Goal: Transaction & Acquisition: Purchase product/service

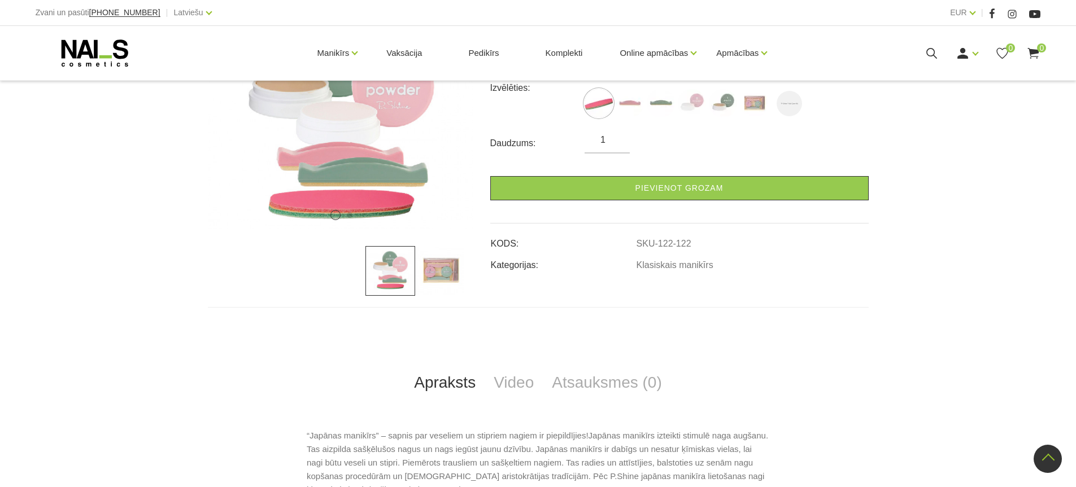
scroll to position [226, 0]
click at [456, 283] on img at bounding box center [440, 271] width 50 height 50
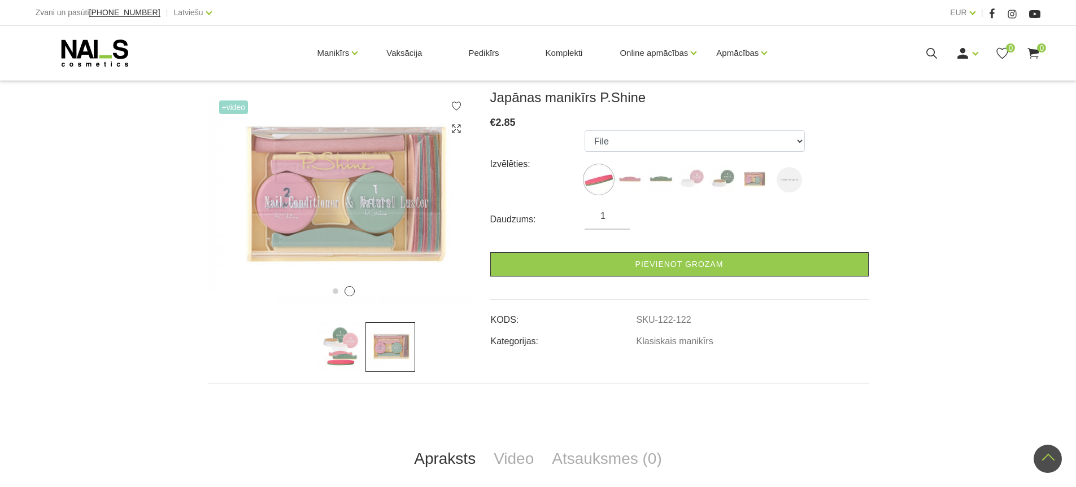
scroll to position [0, 0]
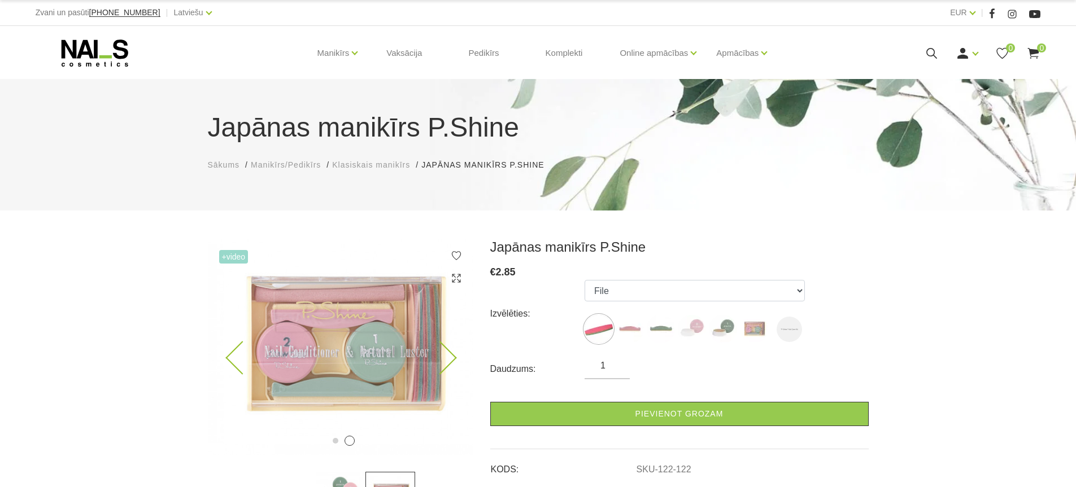
click at [322, 364] on img at bounding box center [340, 347] width 265 height 216
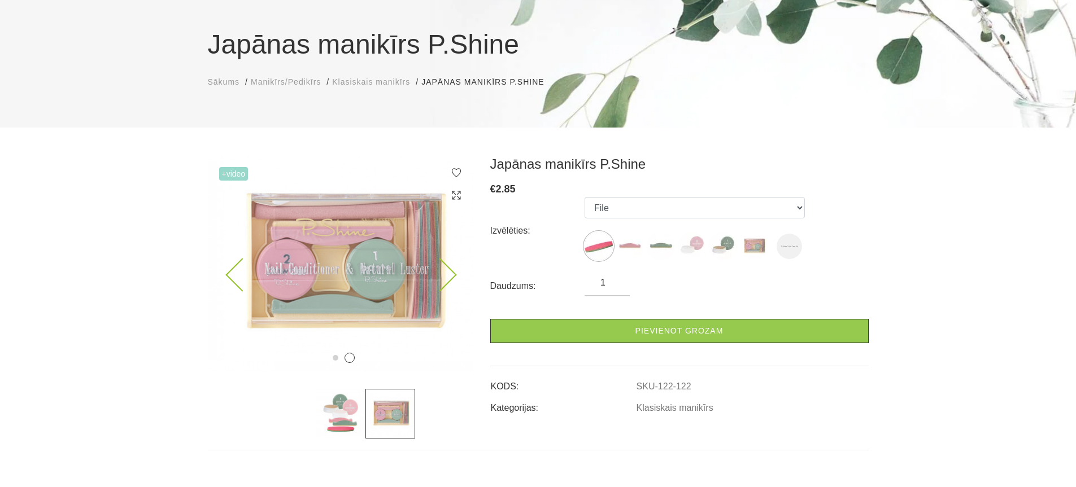
scroll to position [113, 0]
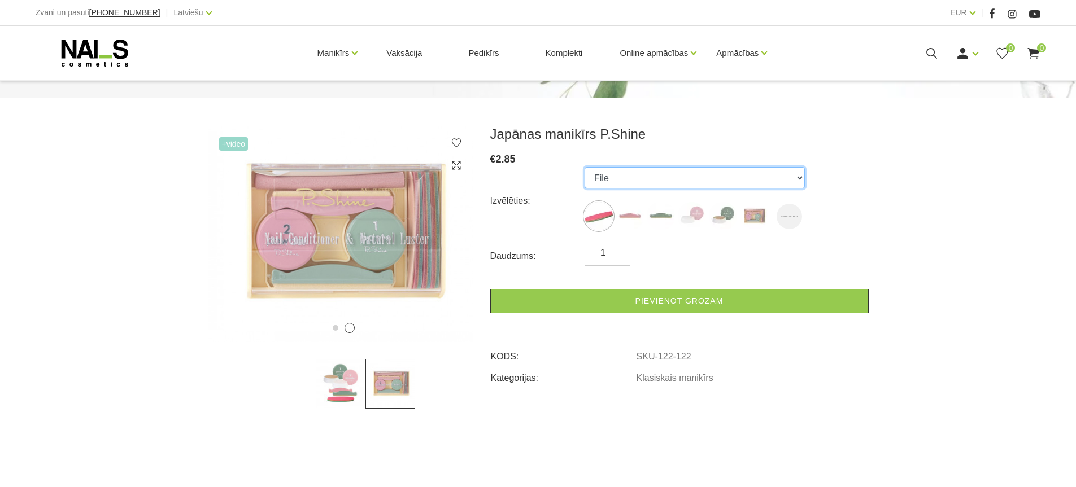
click at [675, 188] on select "File Pink Buffer Green Buffer Powder Paste "P-Shine" Nail Care Kit "P-Shine" Na…" at bounding box center [695, 177] width 220 height 21
click at [585, 167] on select "File Pink Buffer Green Buffer Powder Paste "P-Shine" Nail Care Kit "P-Shine" Na…" at bounding box center [695, 177] width 220 height 21
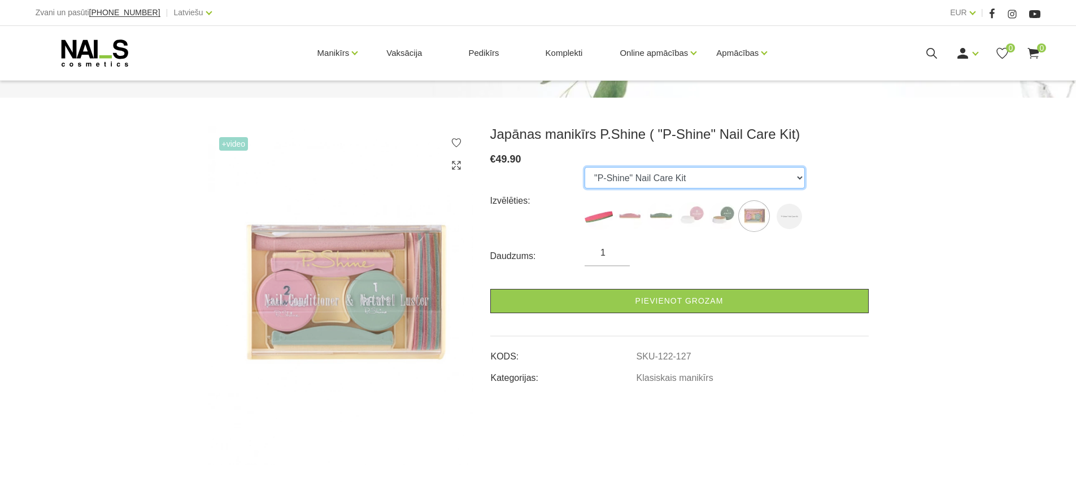
click at [649, 172] on select "File Pink Buffer Green Buffer Powder Paste "P-Shine" Nail Care Kit "P-Shine" Na…" at bounding box center [695, 177] width 220 height 21
click at [585, 167] on select "File Pink Buffer Green Buffer Powder Paste "P-Shine" Nail Care Kit "P-Shine" Na…" at bounding box center [695, 177] width 220 height 21
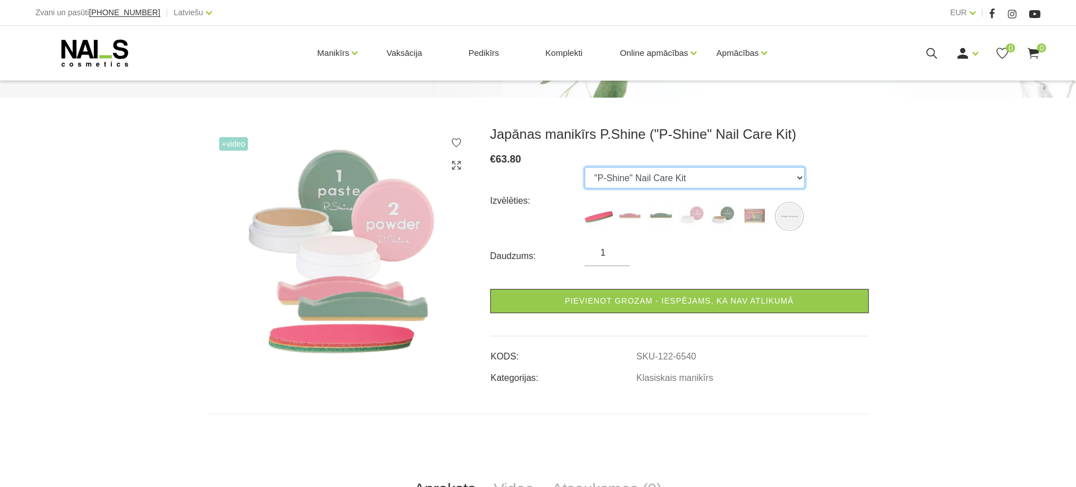
click at [639, 178] on select "File Pink Buffer Green Buffer Powder Paste "P-Shine" Nail Care Kit "P-Shine" Na…" at bounding box center [695, 177] width 220 height 21
select select "127"
click at [585, 167] on select "File Pink Buffer Green Buffer Powder Paste "P-Shine" Nail Care Kit "P-Shine" Na…" at bounding box center [695, 177] width 220 height 21
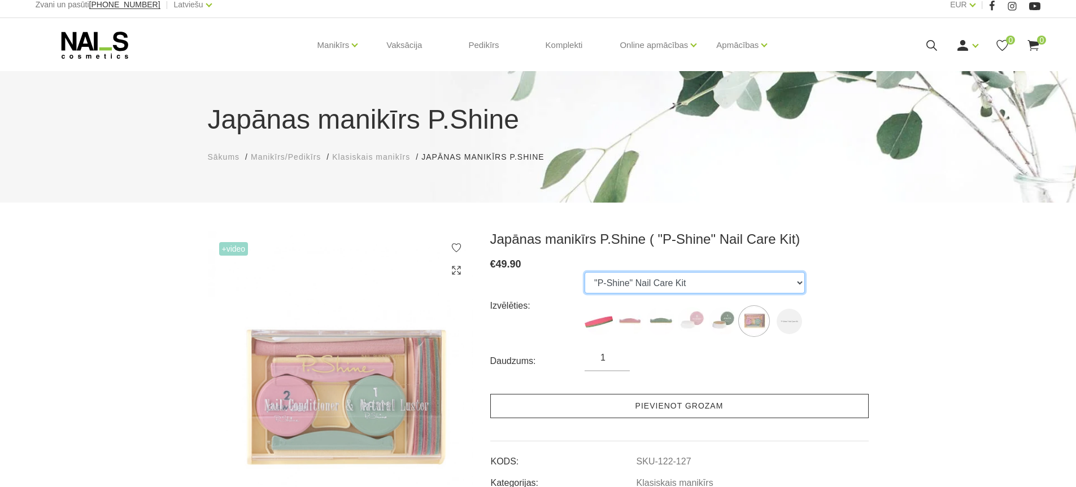
scroll to position [0, 0]
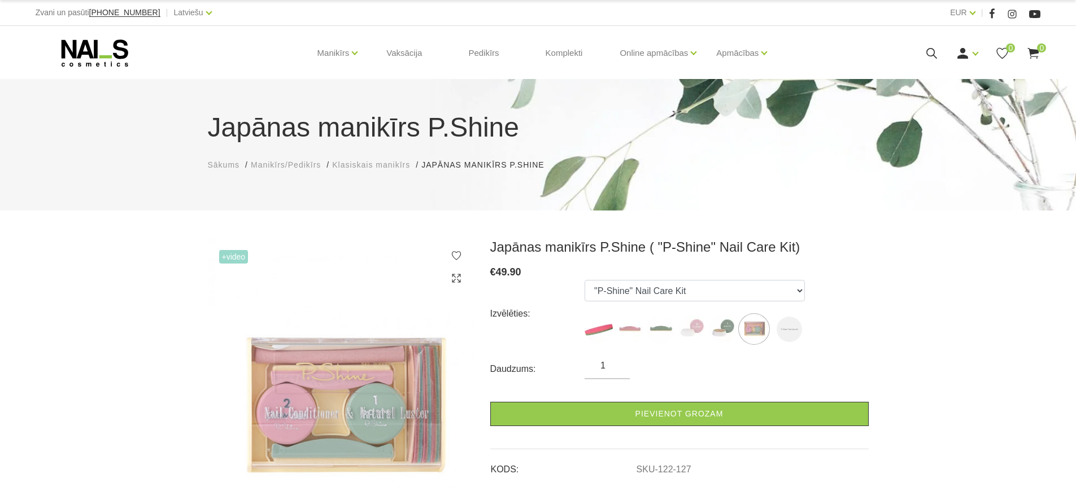
click at [132, 150] on div "Japānas manikīrs P.Shine Sākums Manikīrs/Pedikīrs Klasiskais manikīrs Japānas m…" at bounding box center [538, 145] width 1076 height 132
click at [569, 54] on link "Komplekti" at bounding box center [564, 53] width 55 height 54
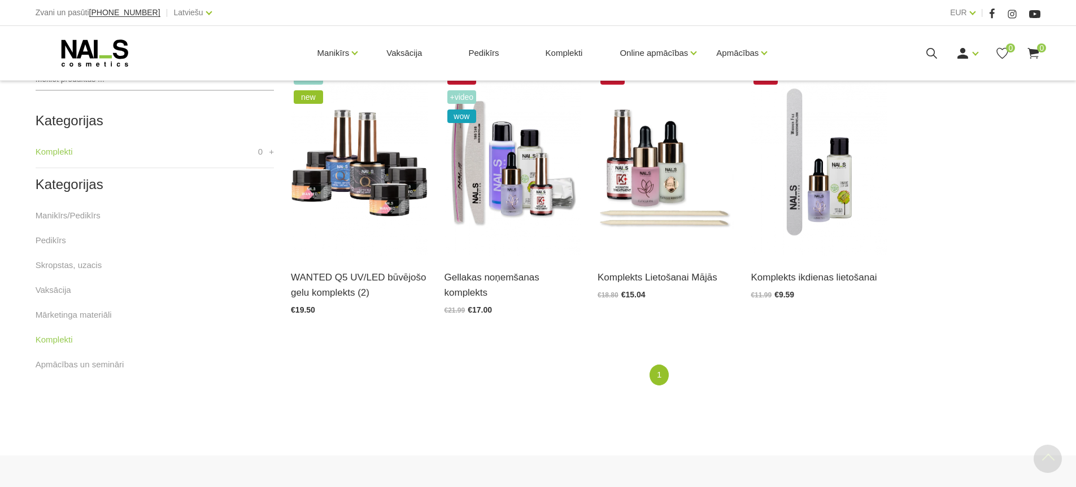
scroll to position [282, 0]
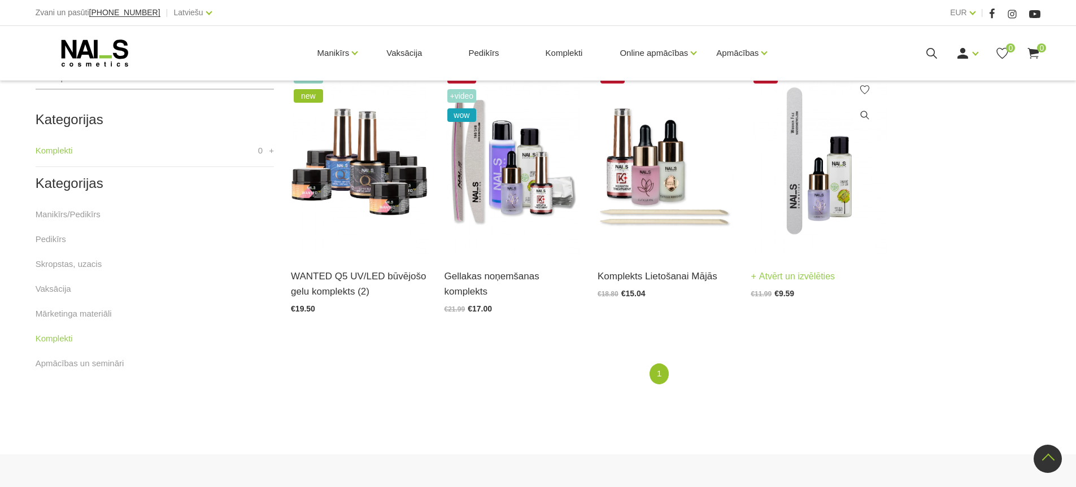
drag, startPoint x: 828, startPoint y: 199, endPoint x: 807, endPoint y: 226, distance: 34.6
click at [827, 199] on img at bounding box center [819, 161] width 136 height 188
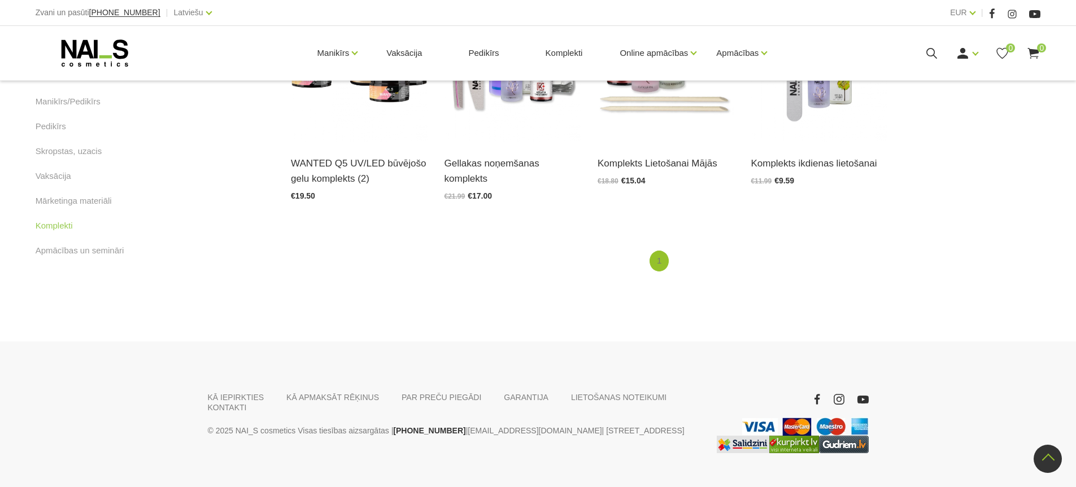
click at [655, 263] on link "1" at bounding box center [659, 261] width 19 height 21
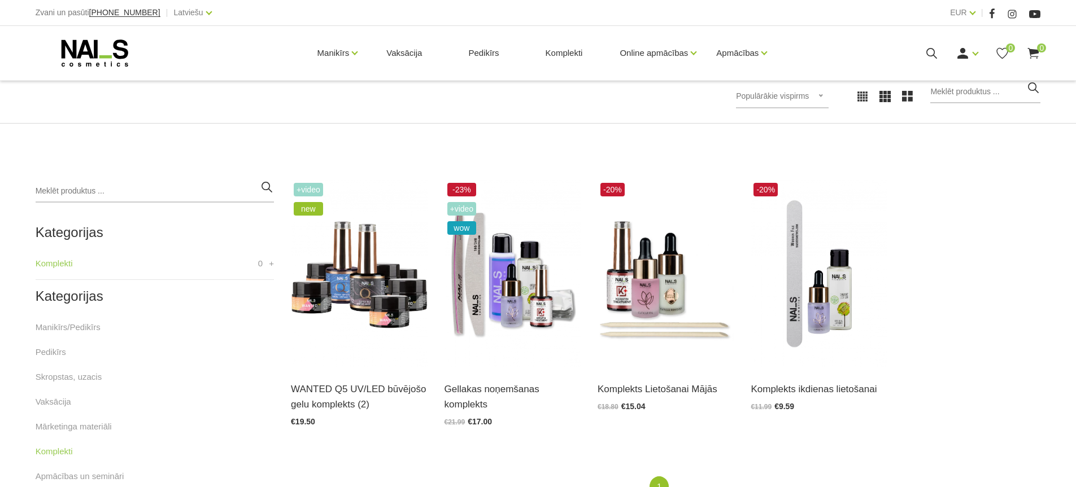
scroll to position [226, 0]
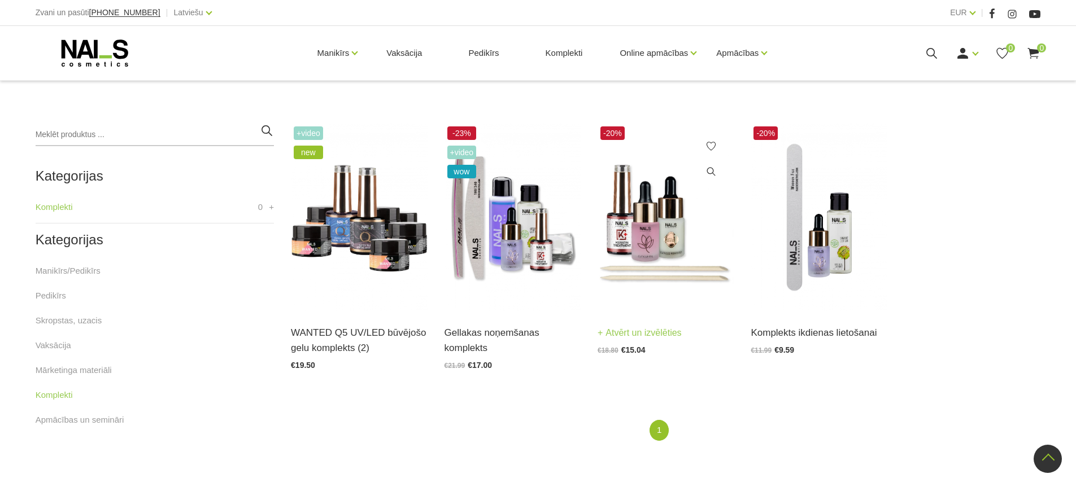
click at [635, 280] on img at bounding box center [666, 218] width 136 height 188
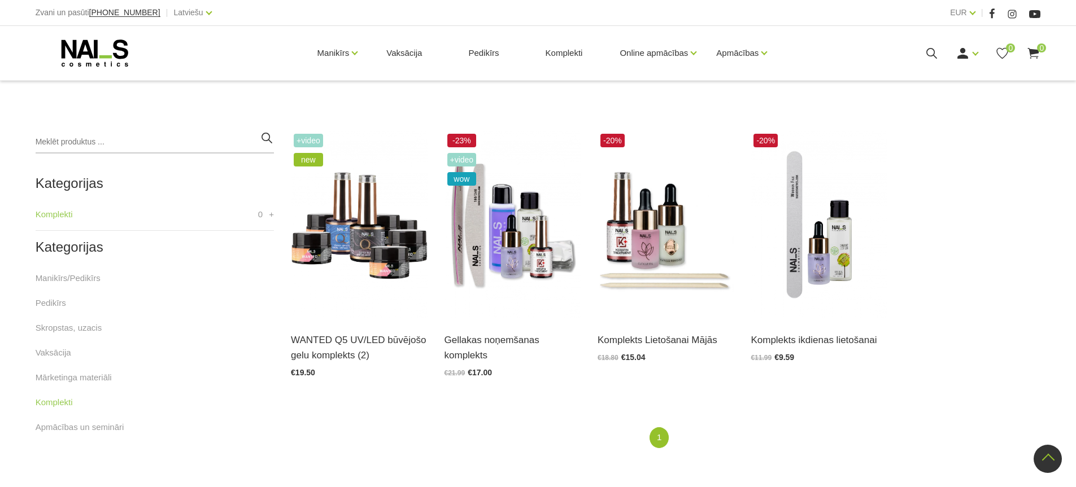
scroll to position [169, 0]
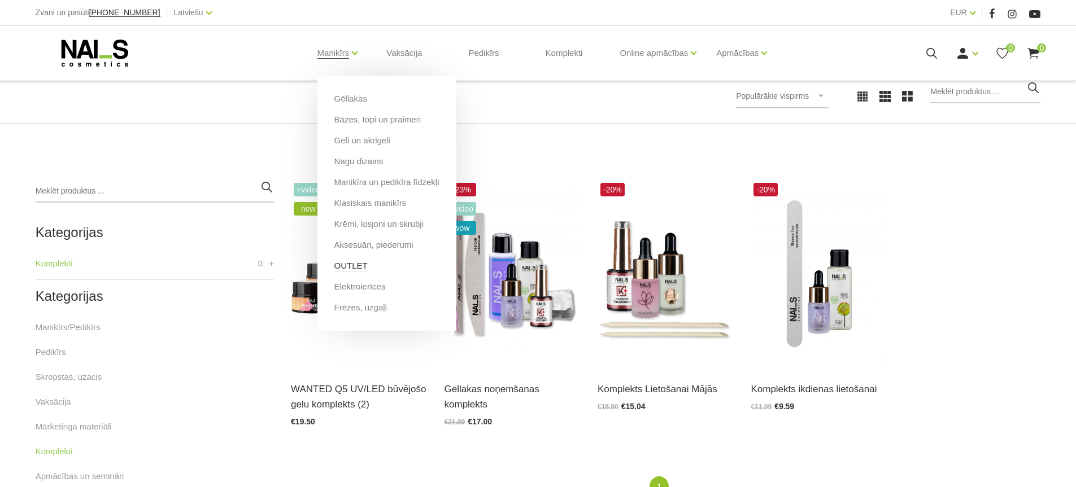
click at [346, 264] on link "OUTLET" at bounding box center [350, 266] width 33 height 12
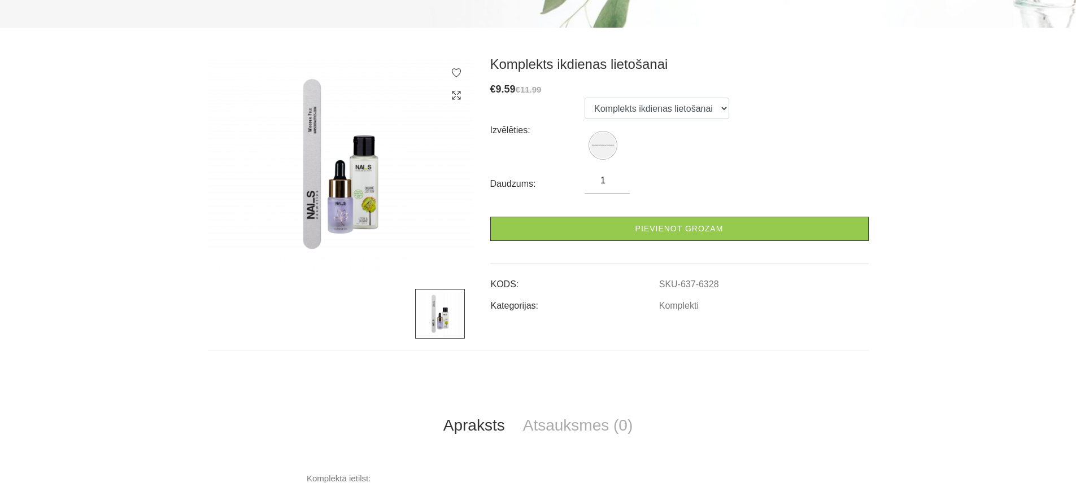
scroll to position [282, 0]
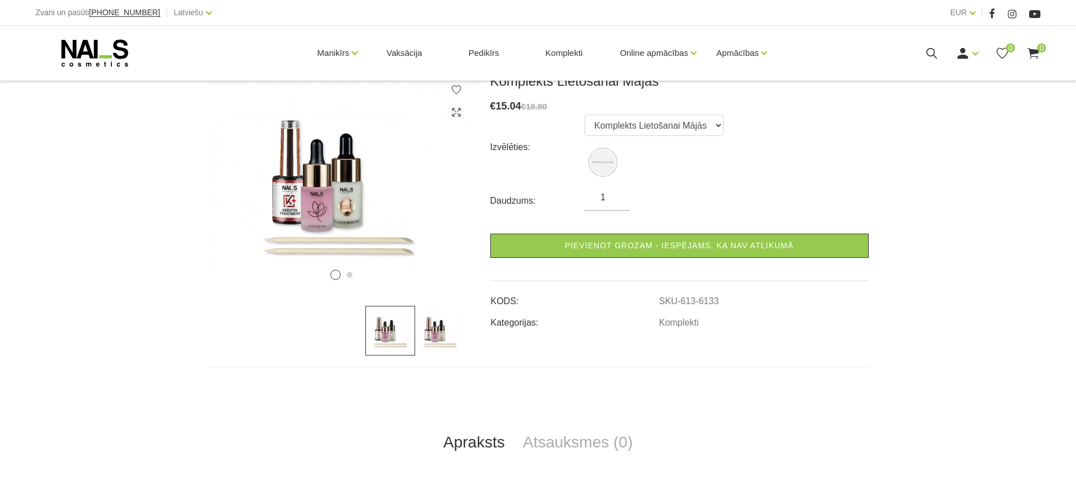
scroll to position [138, 0]
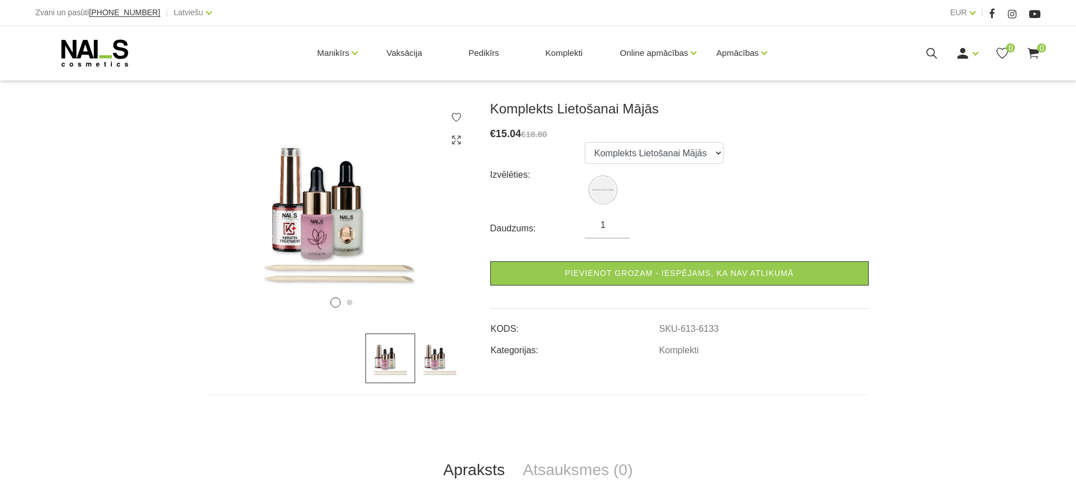
click at [443, 364] on img at bounding box center [440, 359] width 50 height 50
click at [381, 358] on img at bounding box center [390, 359] width 50 height 50
click at [454, 357] on img at bounding box center [440, 359] width 50 height 50
click at [660, 156] on select "Komplekts Lietošanai Mājās" at bounding box center [654, 152] width 139 height 21
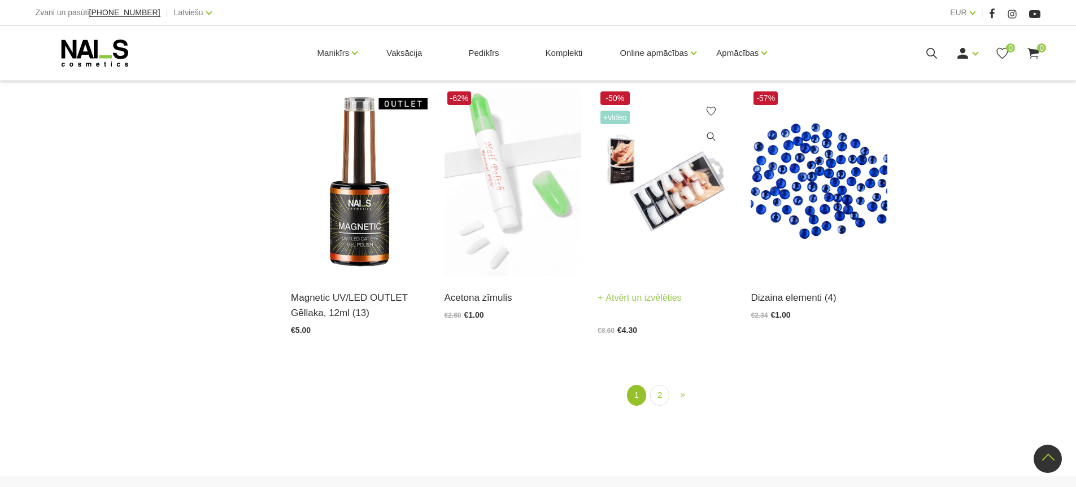
scroll to position [1355, 0]
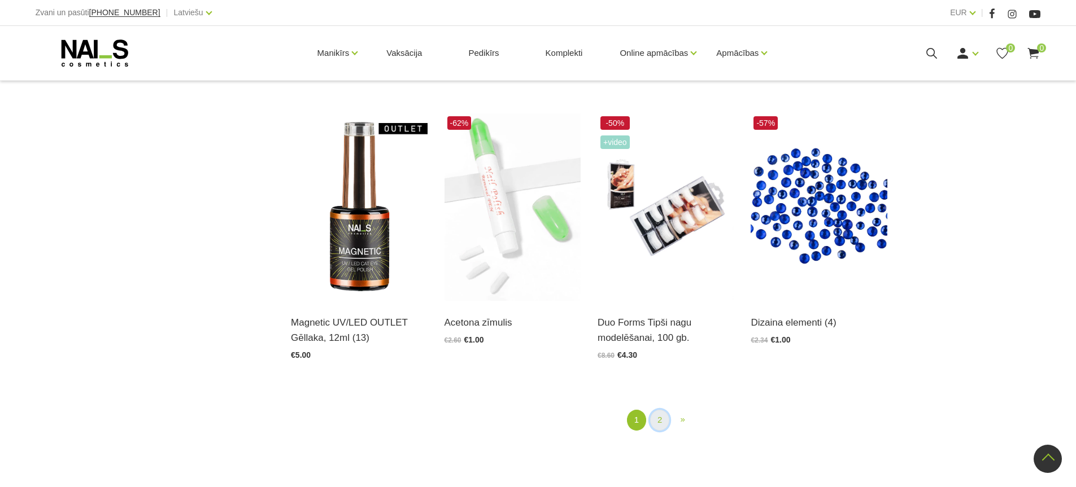
click at [656, 422] on link "2" at bounding box center [659, 420] width 19 height 21
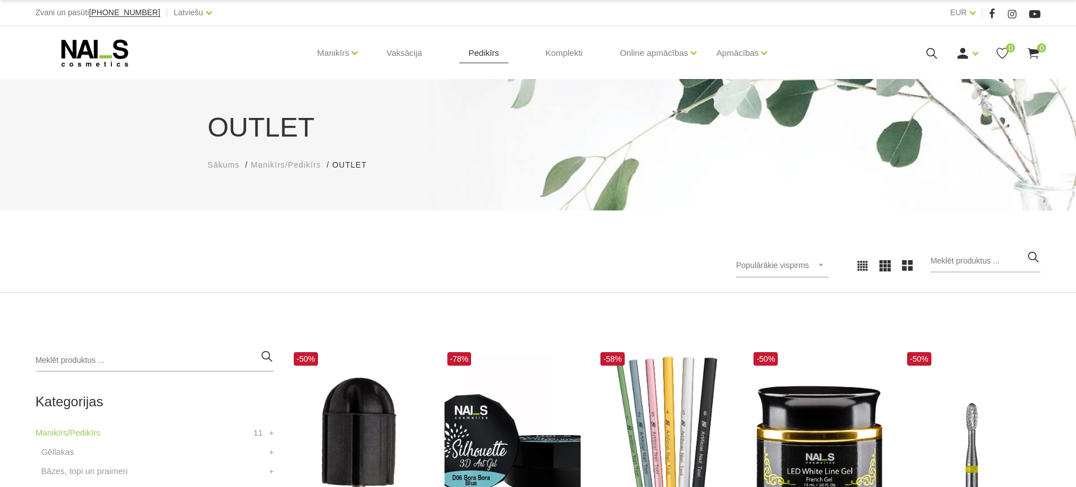
click at [487, 51] on link "Pedikīrs" at bounding box center [483, 53] width 49 height 54
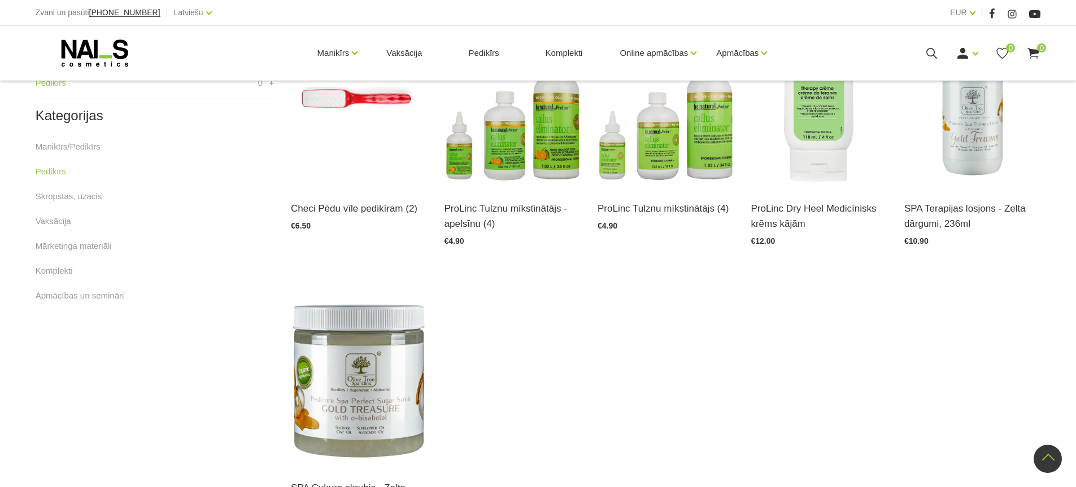
scroll to position [169, 0]
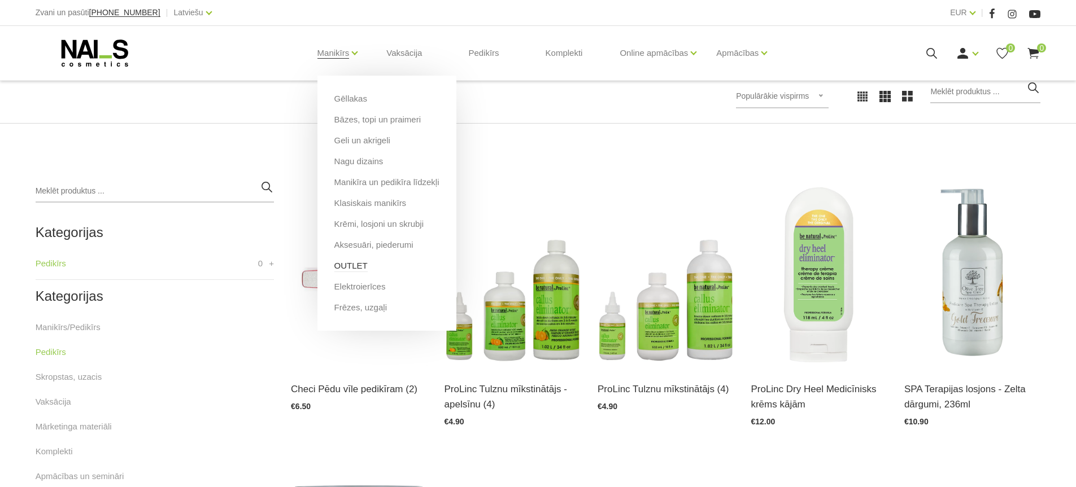
click at [349, 265] on link "OUTLET" at bounding box center [350, 266] width 33 height 12
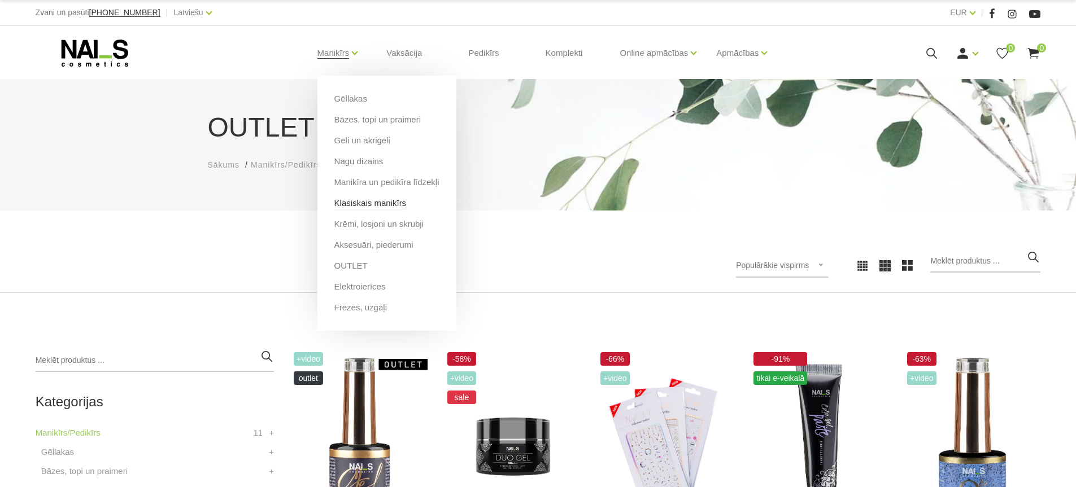
click at [378, 207] on link "Klasiskais manikīrs" at bounding box center [370, 203] width 72 height 12
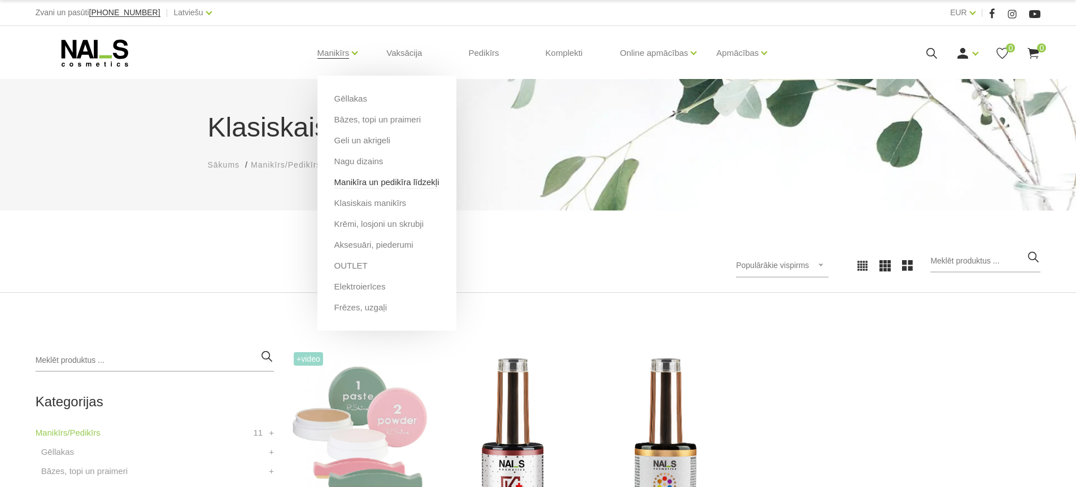
click at [359, 185] on link "Manikīra un pedikīra līdzekļi" at bounding box center [386, 182] width 105 height 12
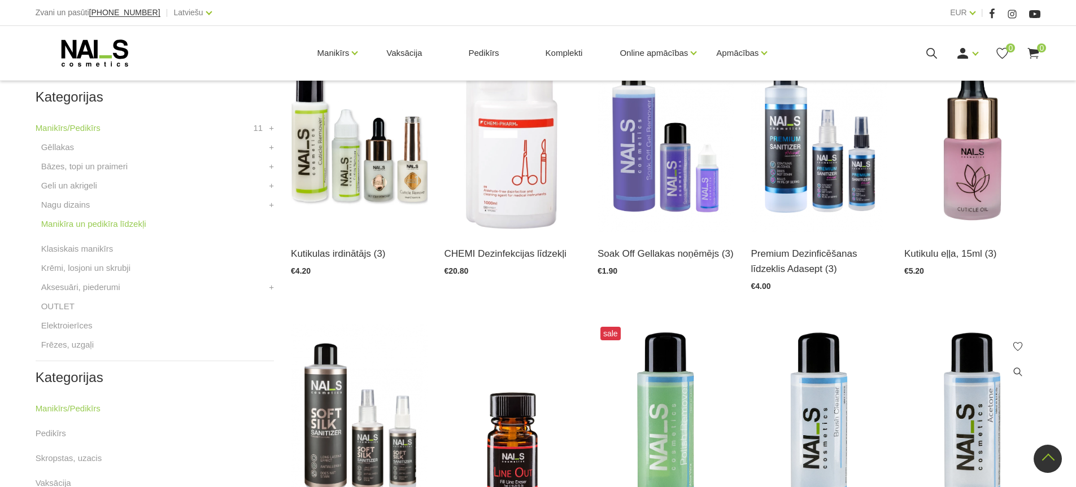
scroll to position [282, 0]
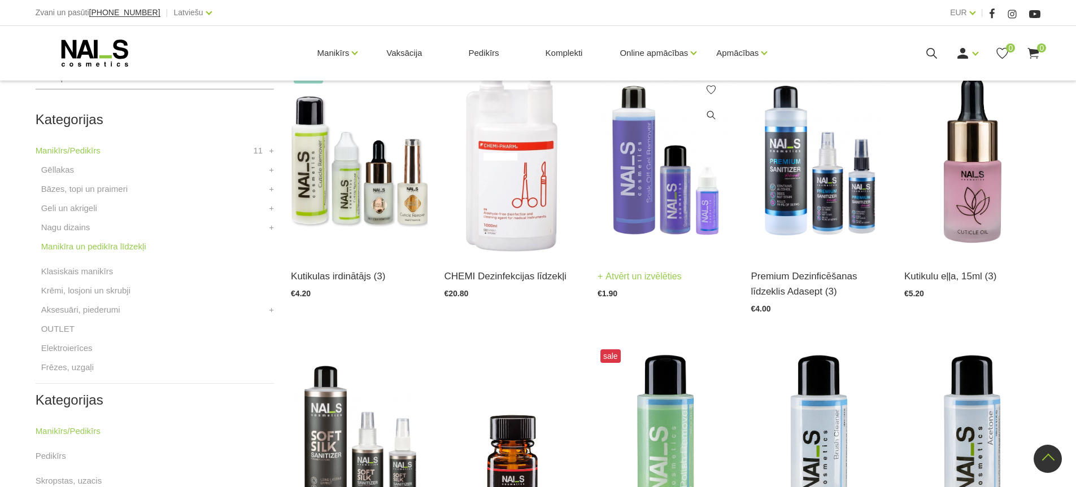
click at [659, 180] on img at bounding box center [666, 161] width 136 height 188
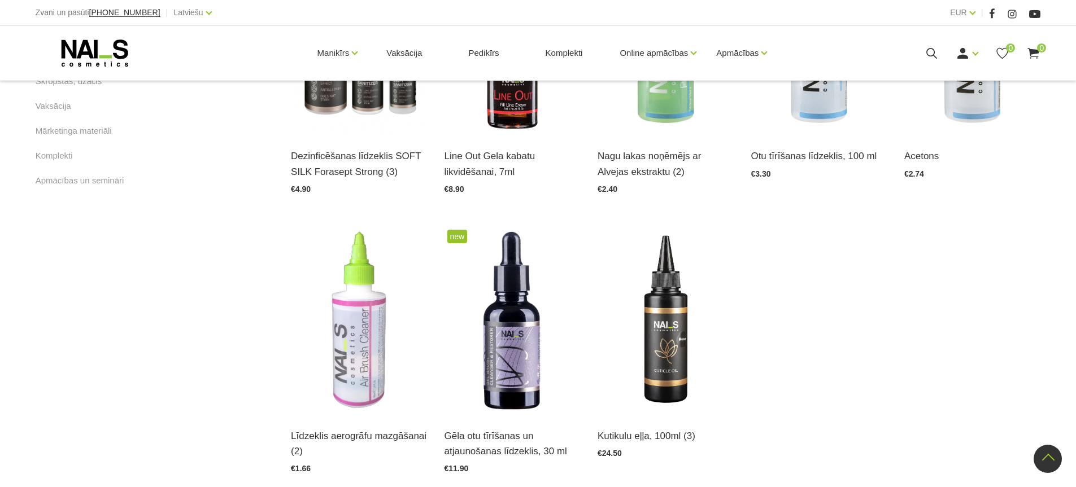
scroll to position [678, 0]
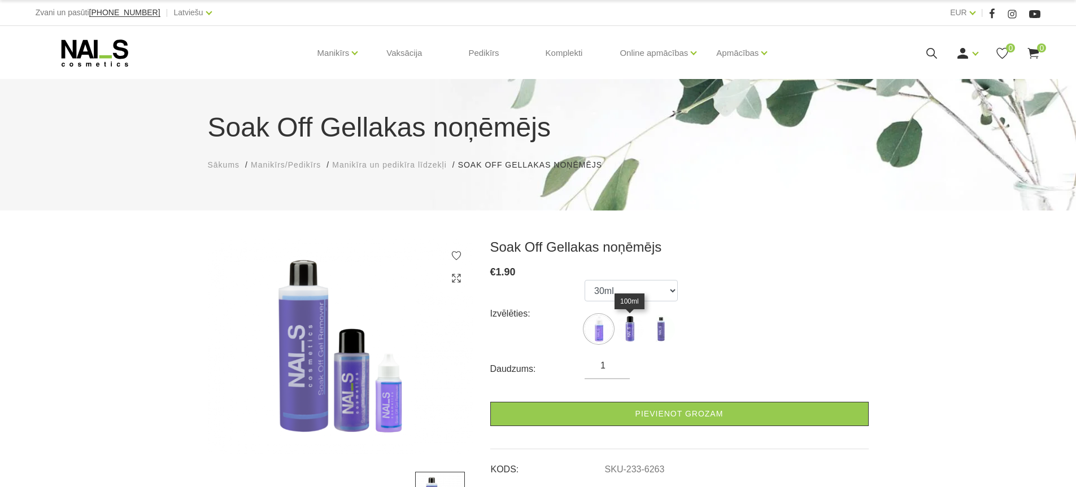
click at [635, 327] on img at bounding box center [630, 329] width 28 height 28
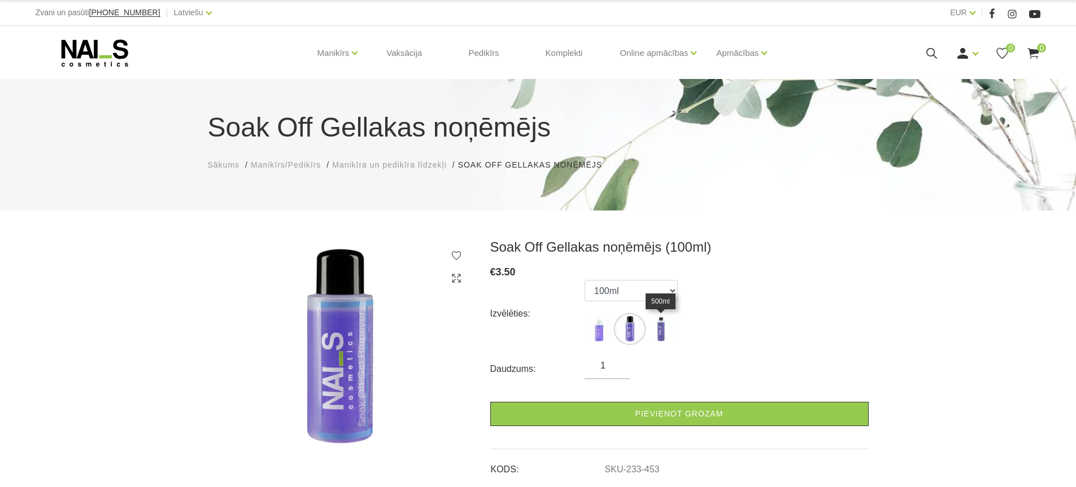
click at [658, 328] on img at bounding box center [661, 329] width 28 height 28
select select "452"
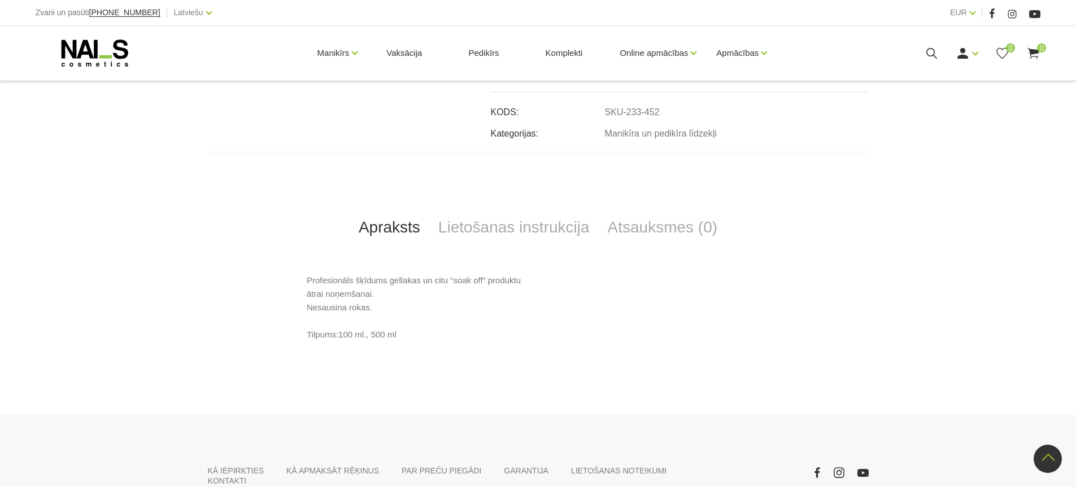
scroll to position [339, 0]
